Goal: Task Accomplishment & Management: Use online tool/utility

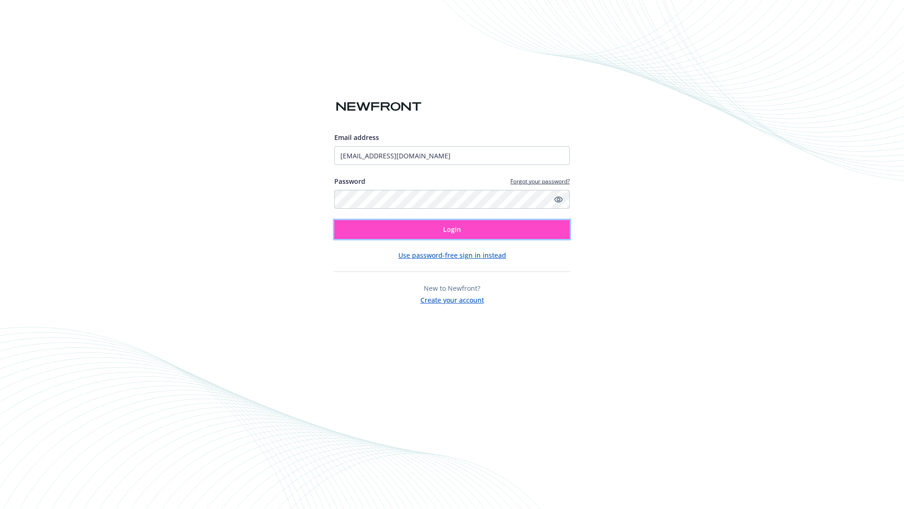
click at [452, 229] on span "Login" at bounding box center [452, 229] width 18 height 9
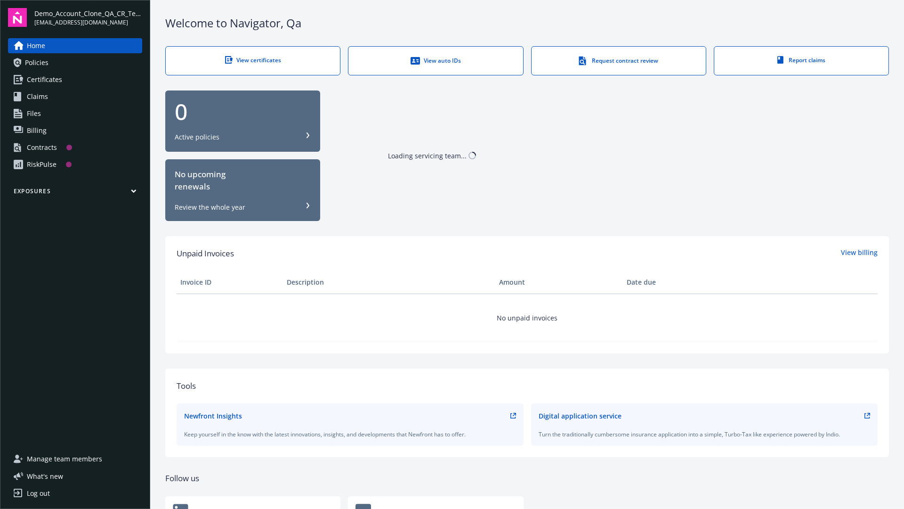
click at [88, 17] on span "Demo_Account_Clone_QA_CR_Tests_Prospect" at bounding box center [88, 13] width 108 height 10
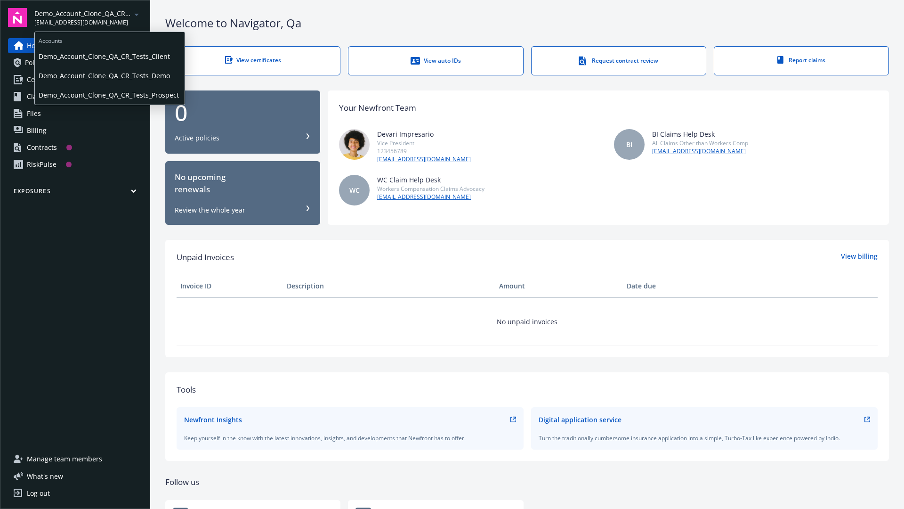
click at [109, 56] on span "Demo_Account_Clone_QA_CR_Tests_Client" at bounding box center [110, 56] width 142 height 19
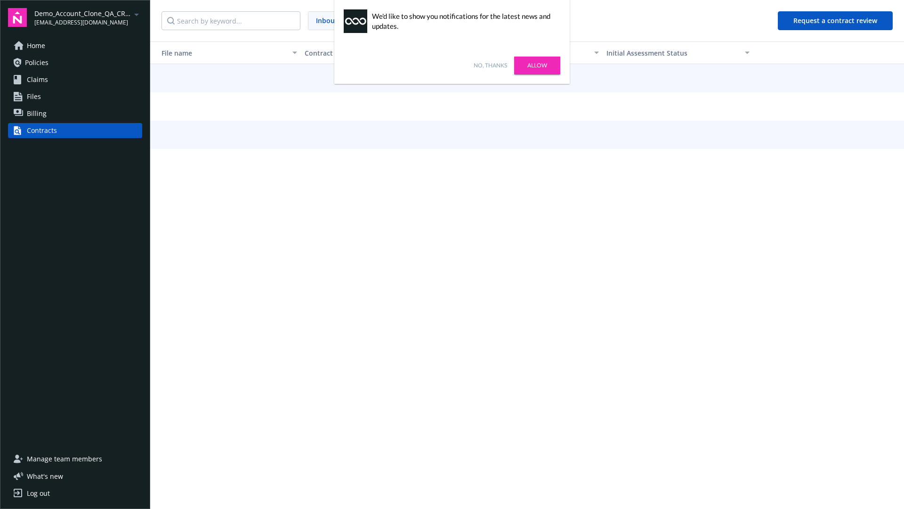
click at [490, 65] on link "No, thanks" at bounding box center [490, 65] width 33 height 8
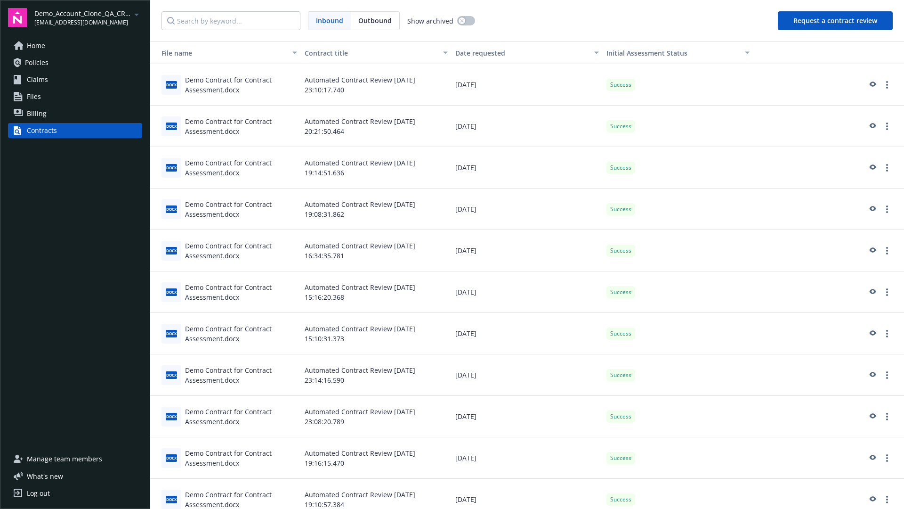
click at [836, 21] on button "Request a contract review" at bounding box center [835, 20] width 115 height 19
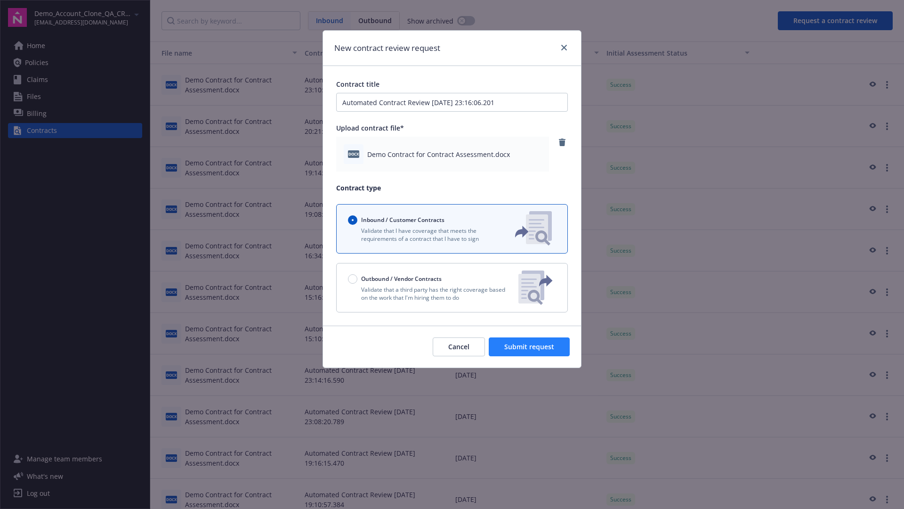
type input "Automated Contract Review 09-23-2025 23:16:06.201"
click at [530, 347] on span "Submit request" at bounding box center [529, 346] width 50 height 9
